Goal: Information Seeking & Learning: Learn about a topic

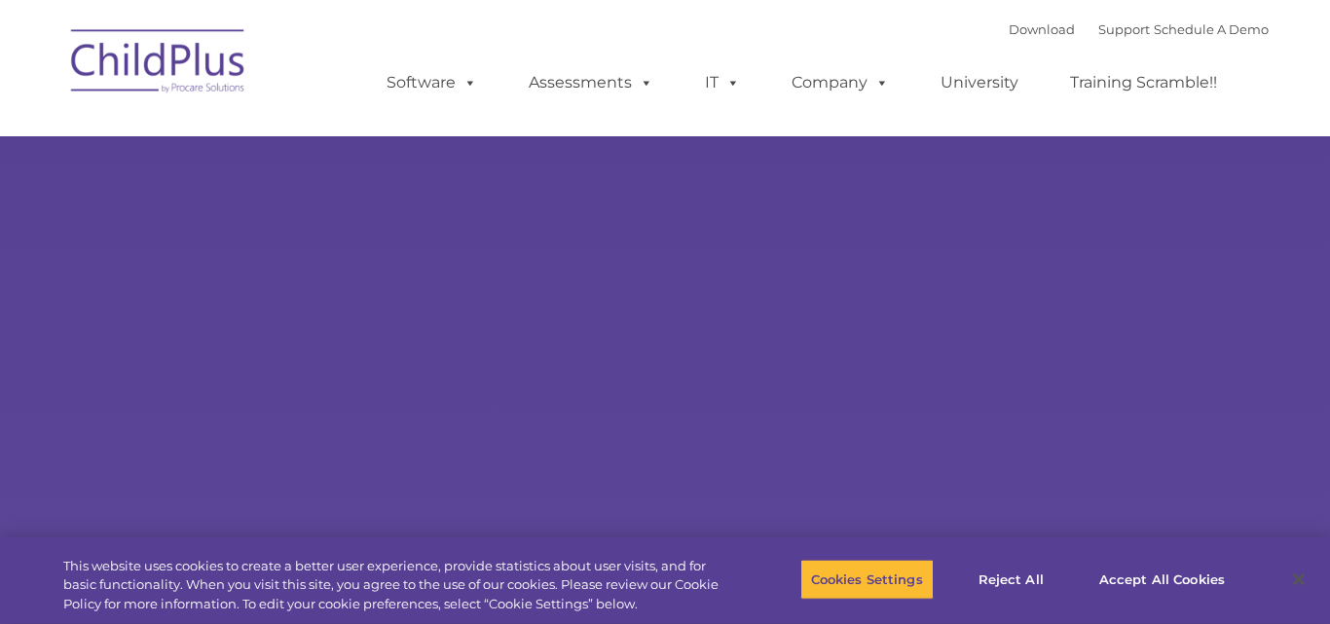
type input ""
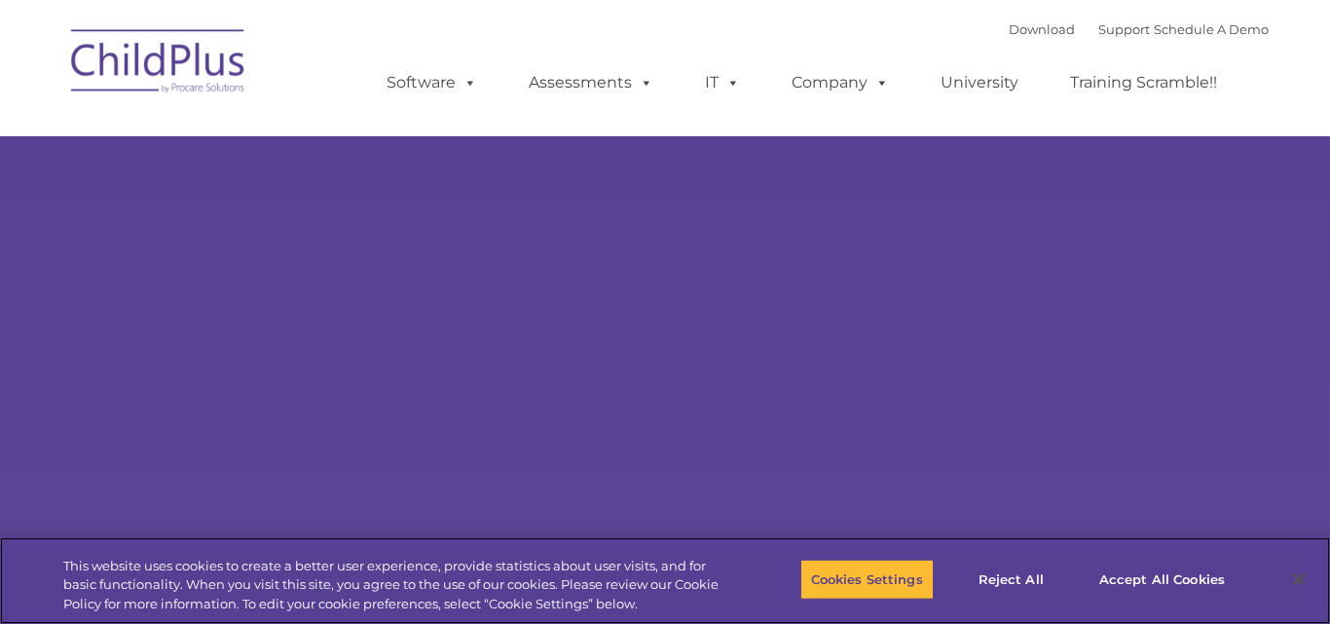
select select "MEDIUM"
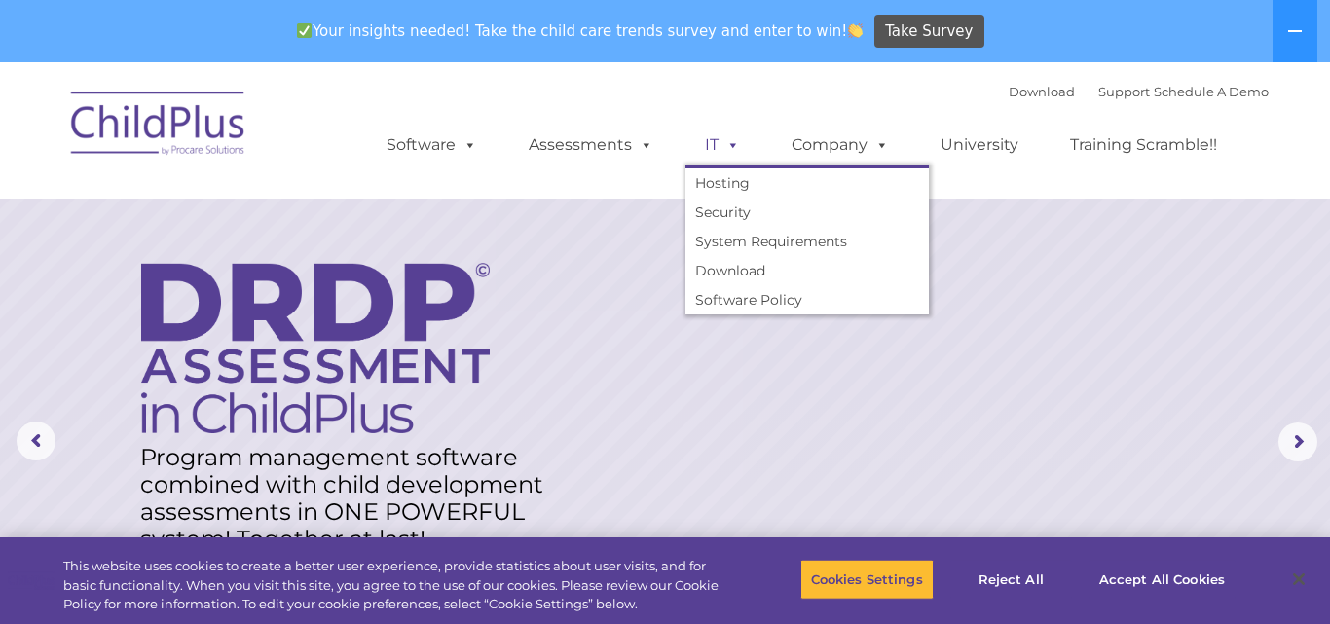
click at [731, 154] on span at bounding box center [728, 144] width 21 height 18
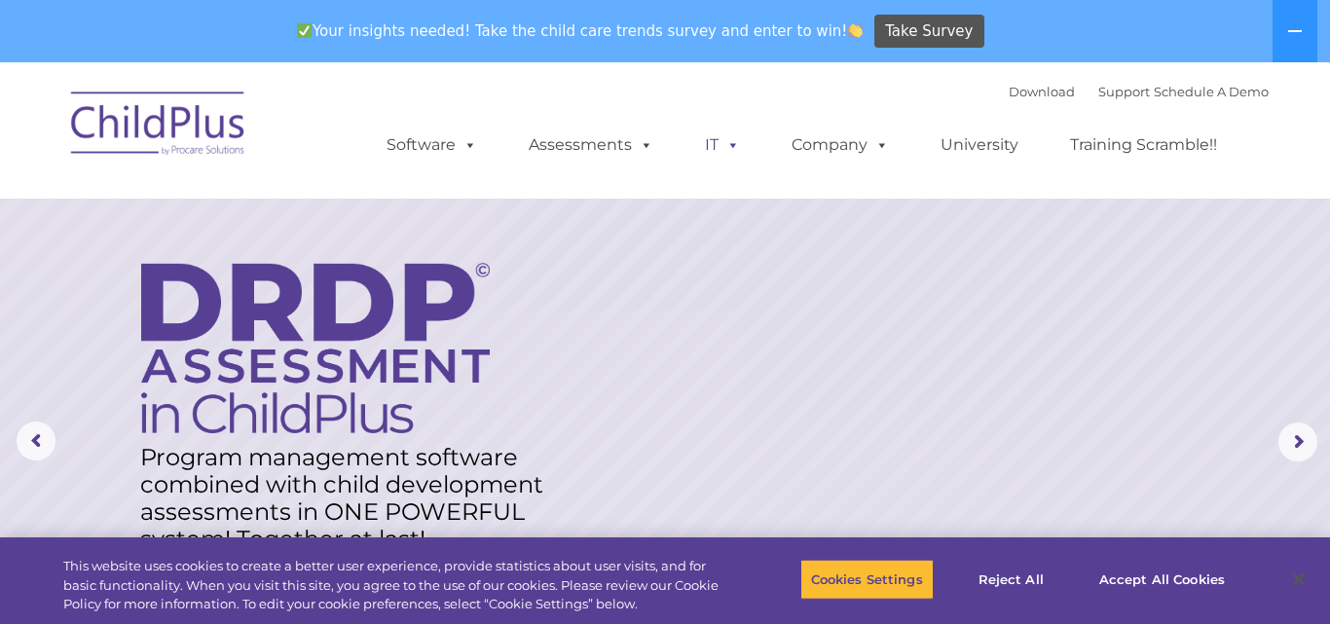
click at [731, 154] on span at bounding box center [728, 144] width 21 height 18
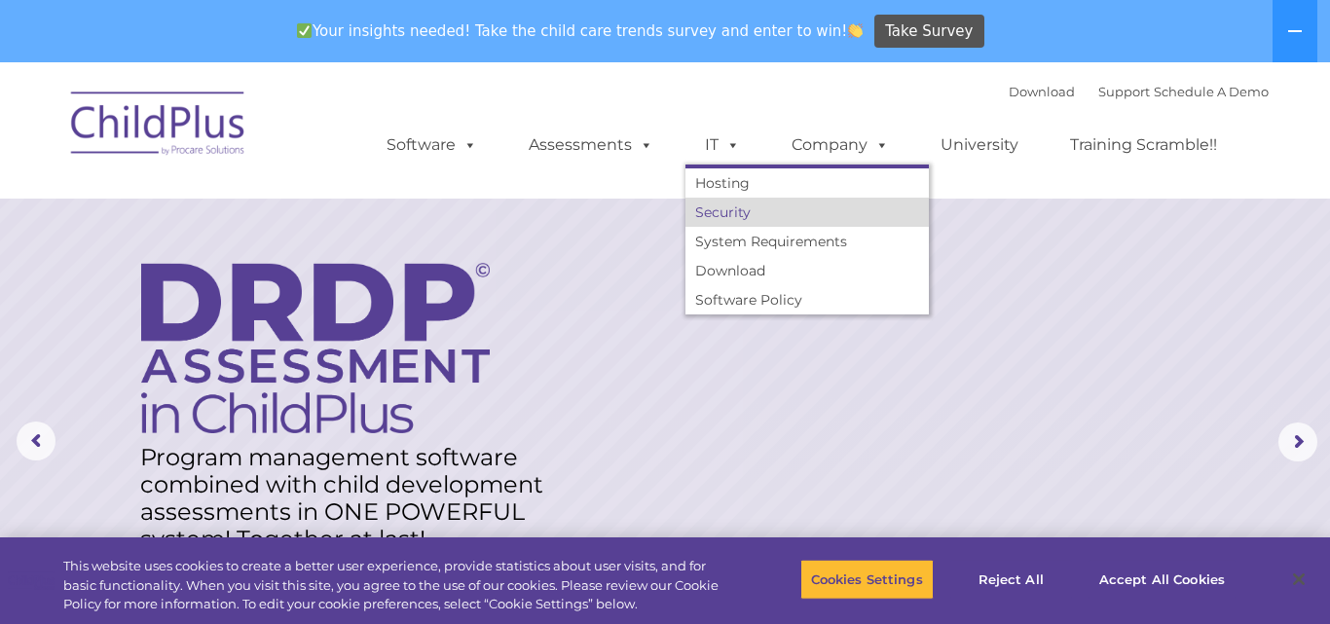
click at [742, 211] on link "Security" at bounding box center [806, 212] width 243 height 29
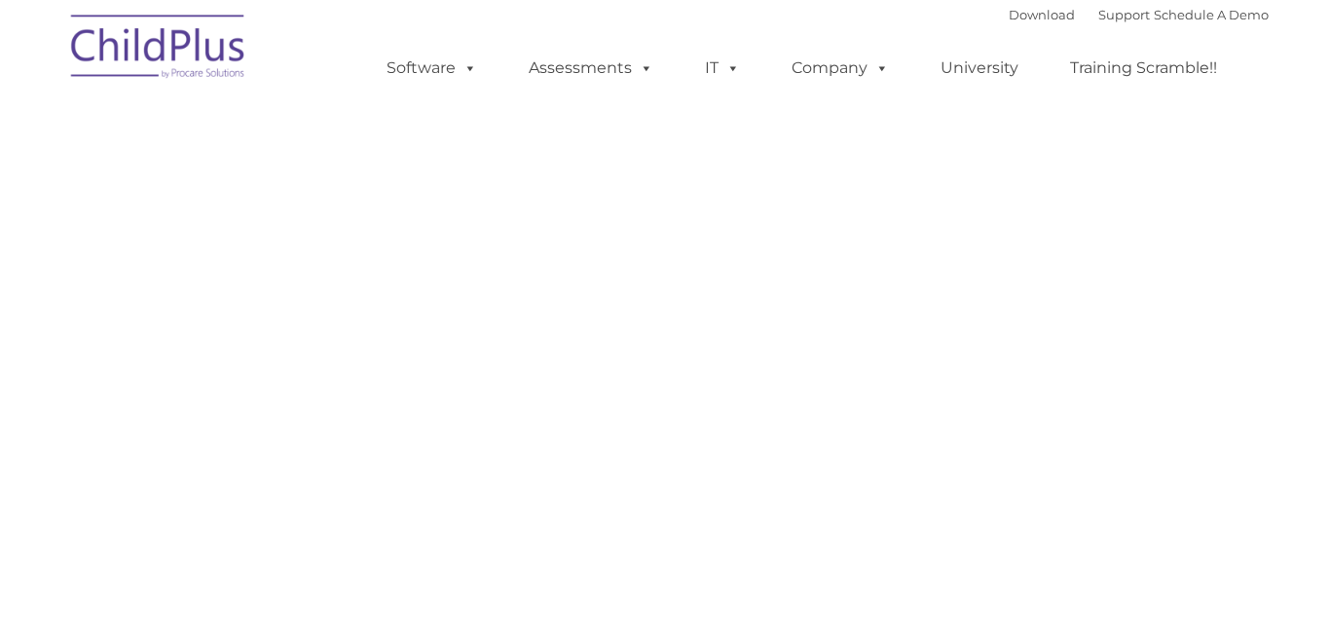
type input ""
